Goal: Find specific page/section: Find specific page/section

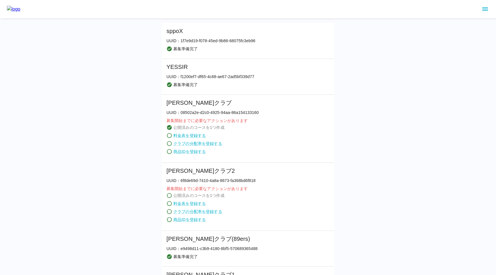
click at [180, 77] on p "UUID： f1200ef7-df65-4c88-ae67-2ad5bf339d77" at bounding box center [210, 77] width 88 height 6
drag, startPoint x: 180, startPoint y: 77, endPoint x: 262, endPoint y: 77, distance: 82.6
click at [262, 77] on li "YESSIR UUID： f1200ef7-df65-4c88-ae67-2ad5bf339d77 募集準備完了" at bounding box center [248, 77] width 172 height 36
copy p "f1200ef7-df65-4c88-ae67-2ad5bf339d77"
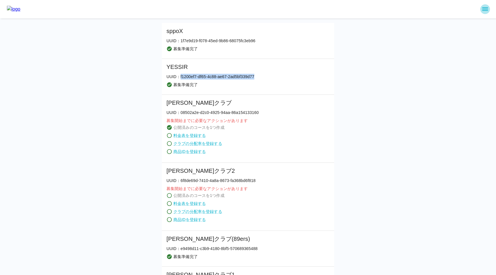
click at [487, 9] on icon "sidemenu" at bounding box center [485, 8] width 6 height 3
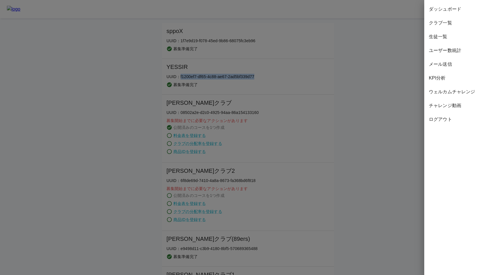
click at [432, 90] on span "ウェルカムチャレンジ" at bounding box center [460, 91] width 63 height 7
